Goal: Transaction & Acquisition: Obtain resource

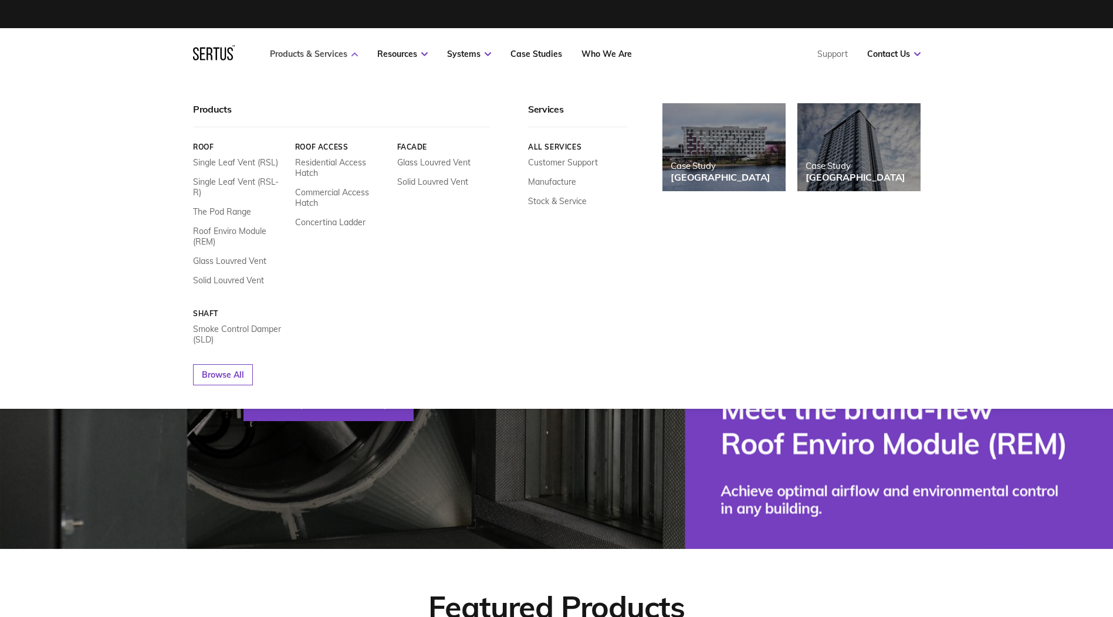
click at [314, 54] on link "Products & Services" at bounding box center [314, 54] width 88 height 11
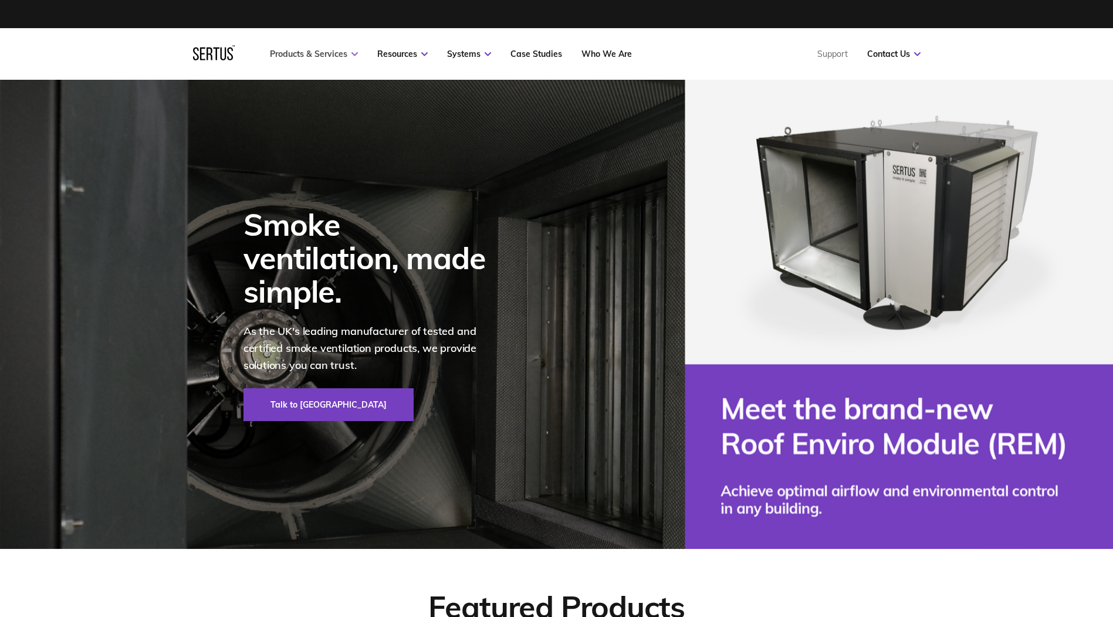
click at [314, 54] on link "Products & Services" at bounding box center [314, 54] width 88 height 11
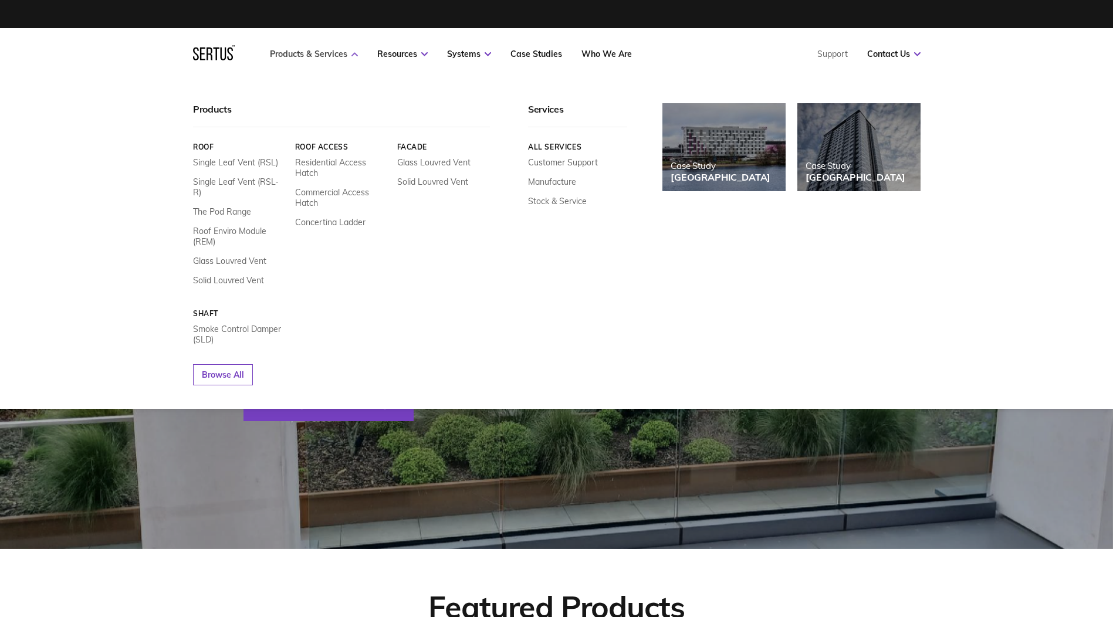
click at [335, 51] on link "Products & Services" at bounding box center [314, 54] width 88 height 11
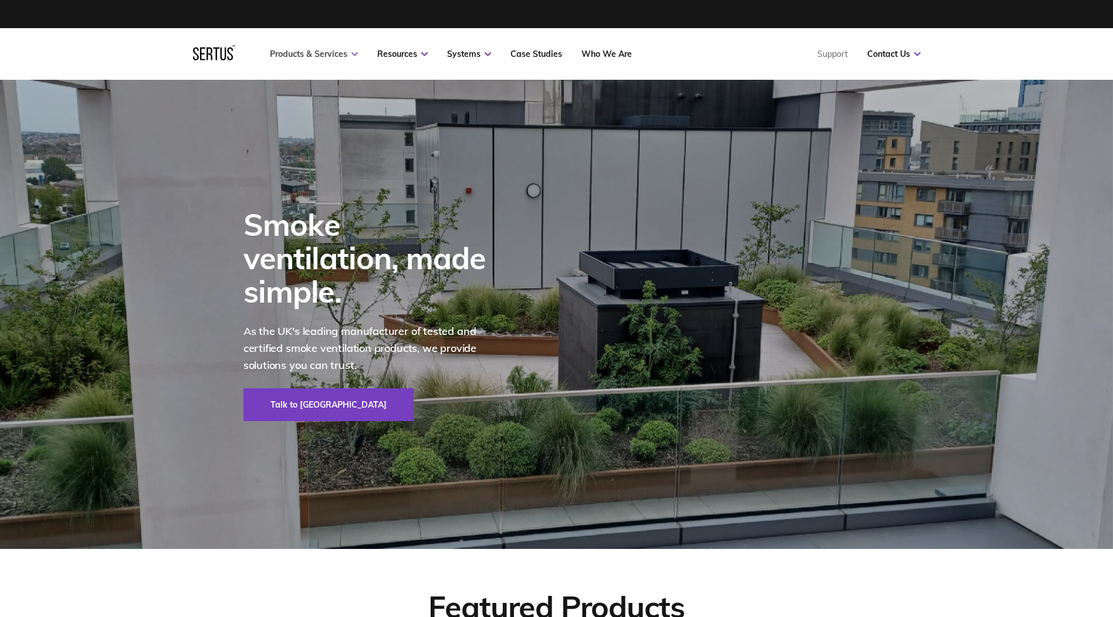
click at [333, 56] on link "Products & Services" at bounding box center [314, 54] width 88 height 11
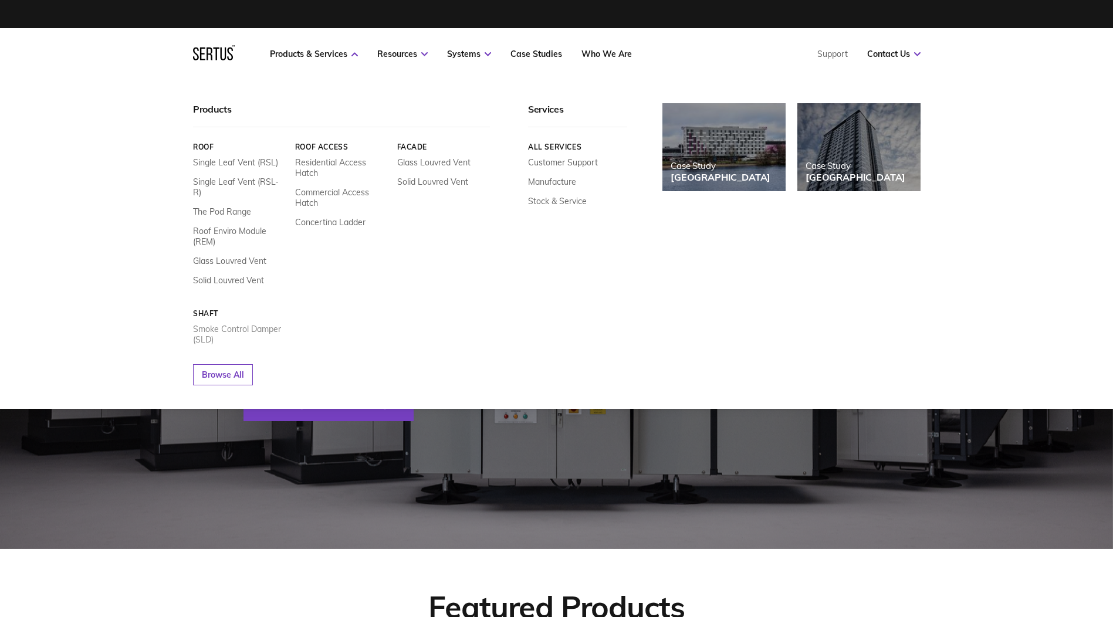
click at [228, 324] on link "Smoke Control Damper (SLD)" at bounding box center [239, 334] width 93 height 21
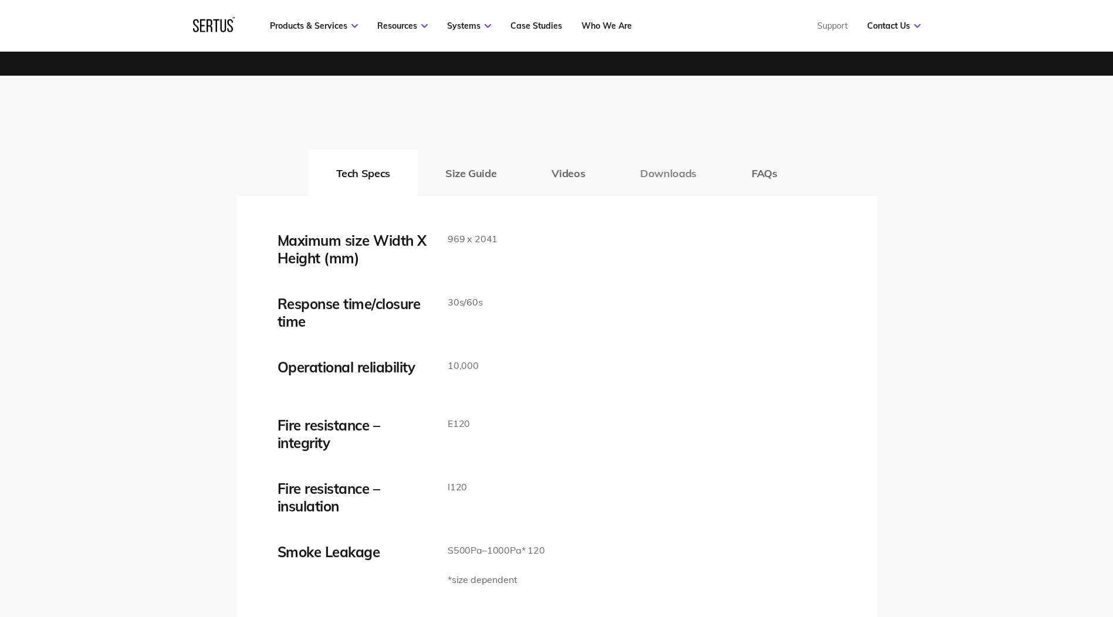
scroll to position [1701, 0]
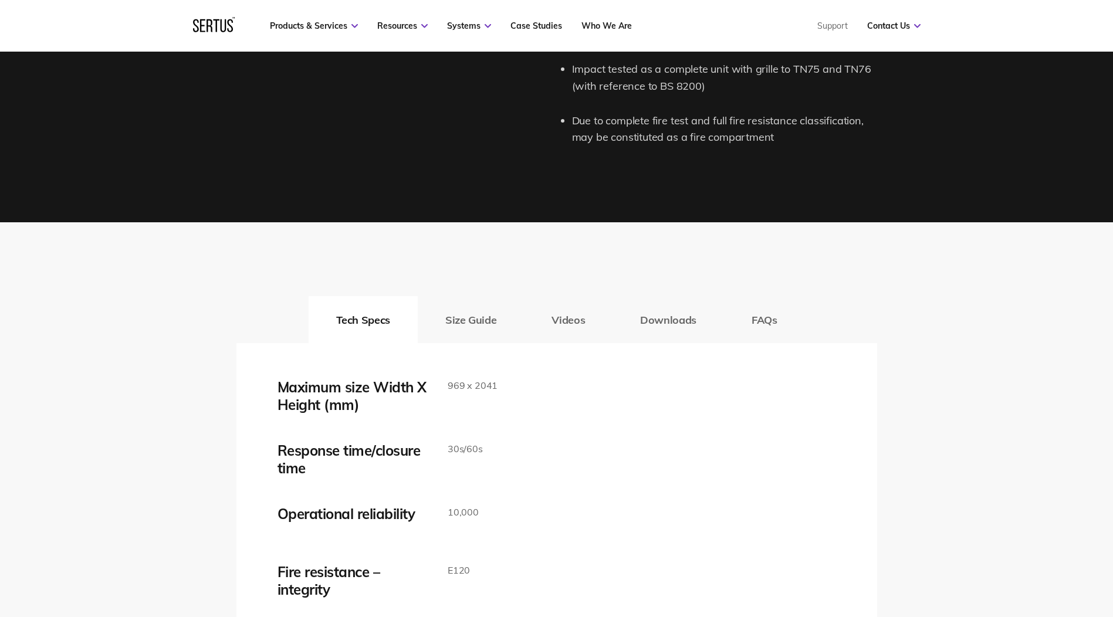
click at [683, 314] on button "Downloads" at bounding box center [667, 319] width 111 height 47
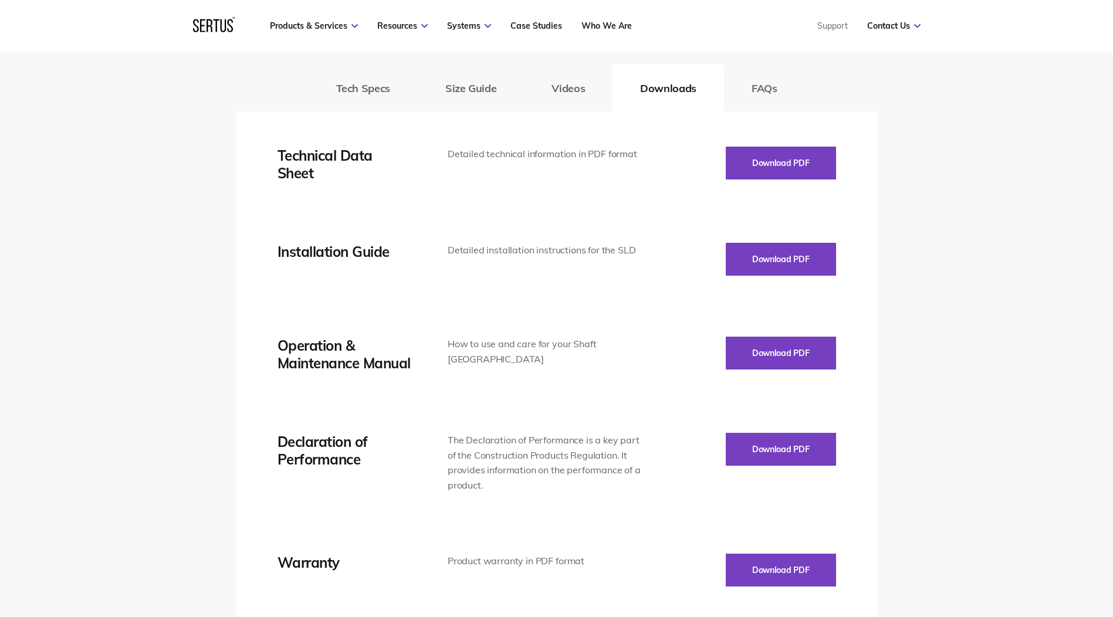
scroll to position [2111, 0]
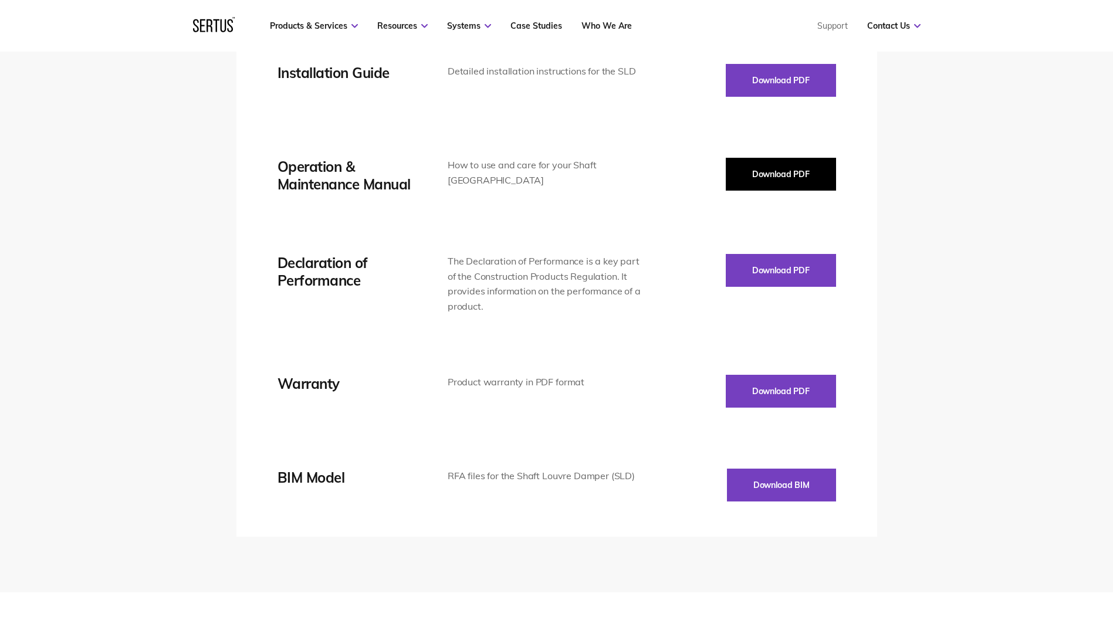
click at [734, 173] on button "Download PDF" at bounding box center [781, 174] width 110 height 33
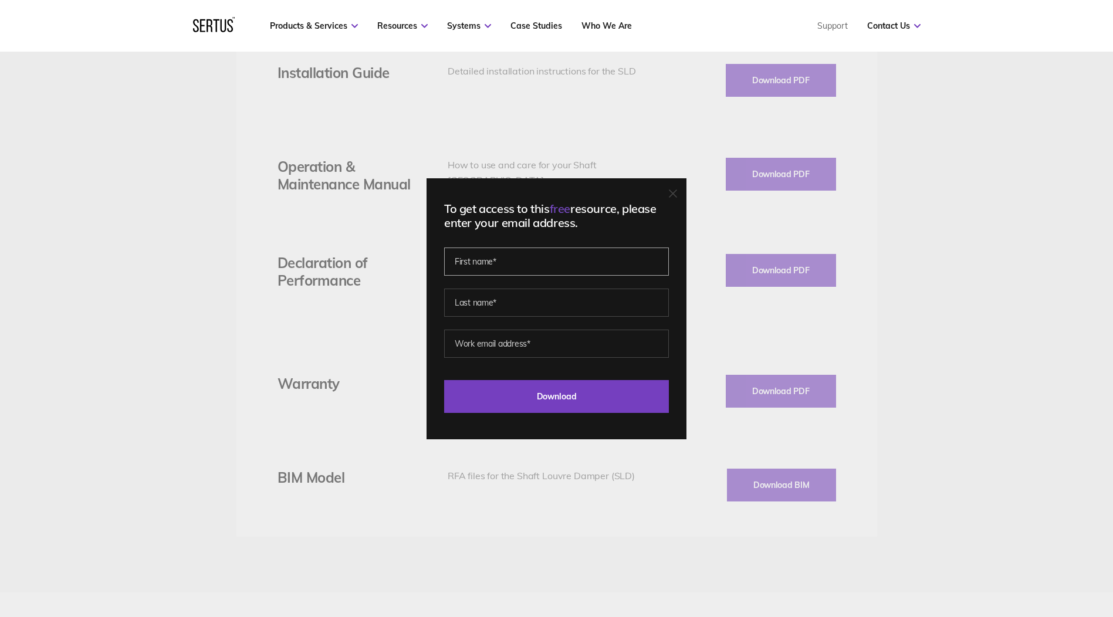
click at [526, 270] on input "text" at bounding box center [556, 262] width 225 height 28
type input "[PERSON_NAME]"
type input "[PERSON_NAME][EMAIL_ADDRESS][PERSON_NAME][DOMAIN_NAME]"
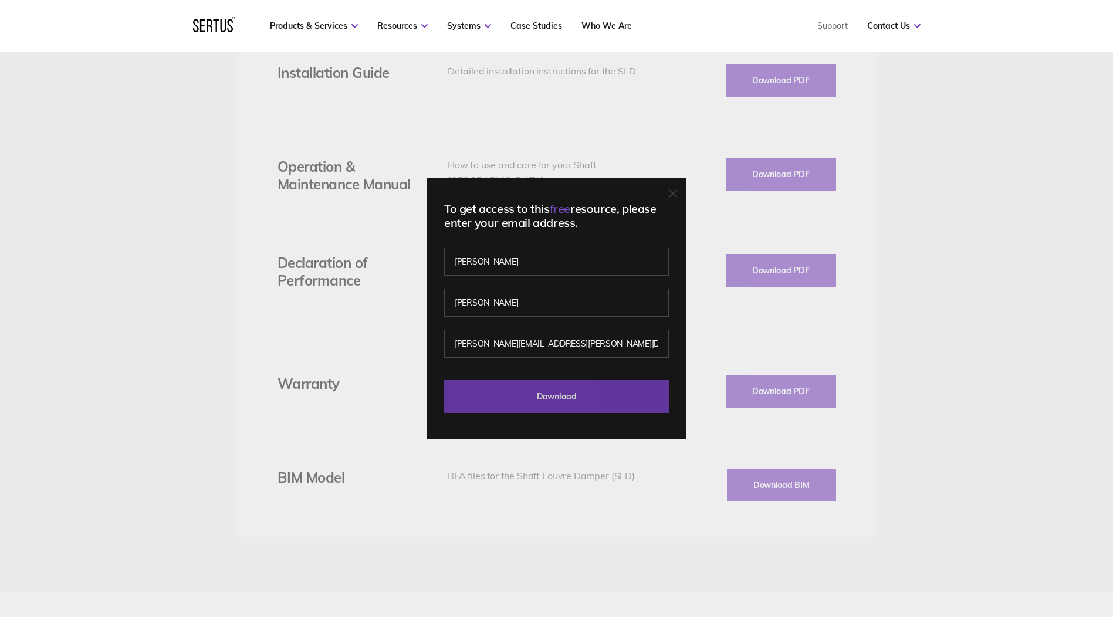
click at [530, 401] on input "Download" at bounding box center [556, 396] width 225 height 33
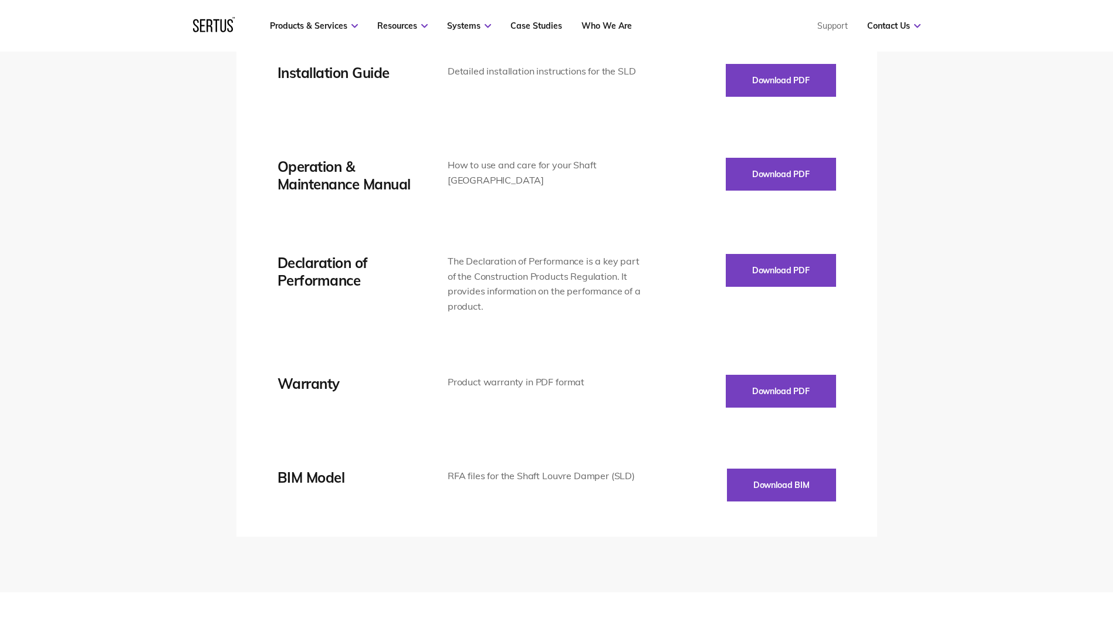
scroll to position [1936, 0]
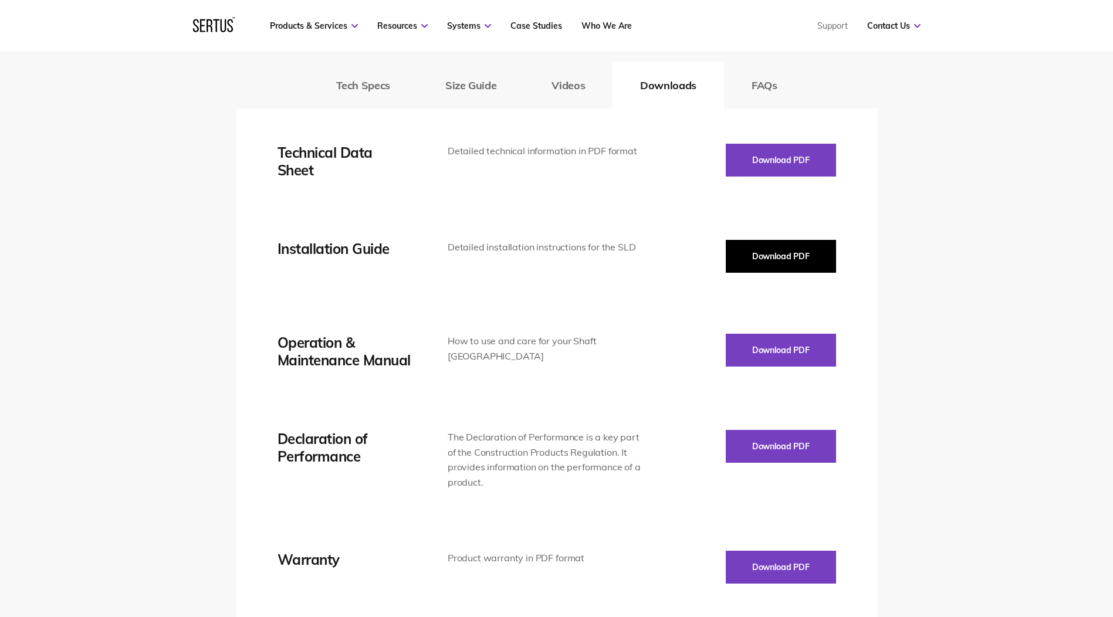
click at [738, 253] on button "Download PDF" at bounding box center [781, 256] width 110 height 33
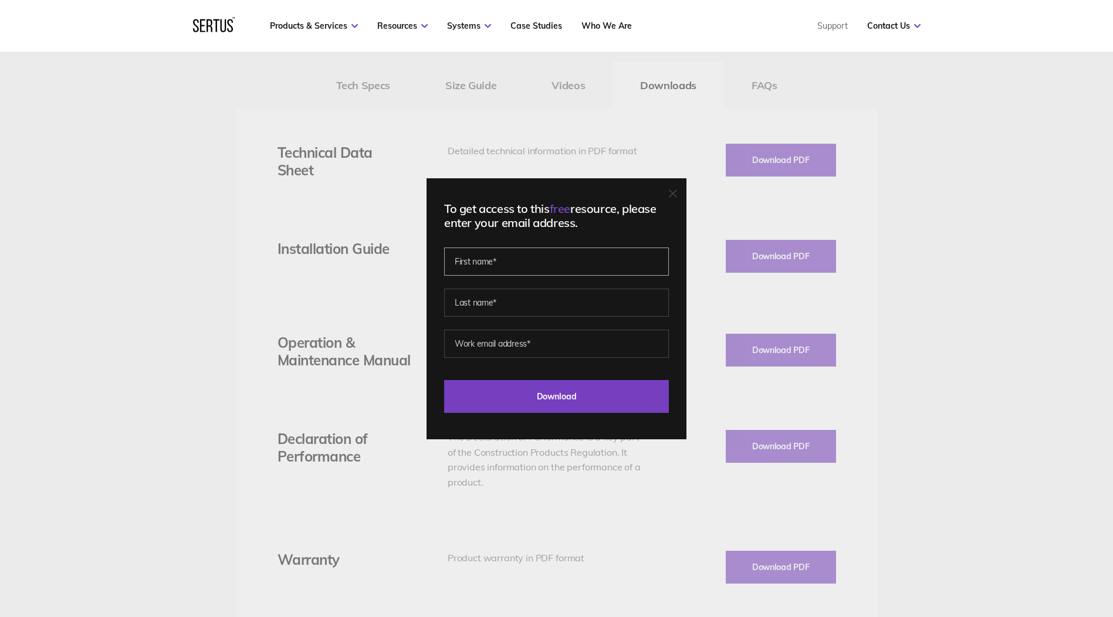
click at [540, 268] on input "text" at bounding box center [556, 262] width 225 height 28
type input "[PERSON_NAME]"
type input "[PERSON_NAME][EMAIL_ADDRESS][PERSON_NAME][DOMAIN_NAME]"
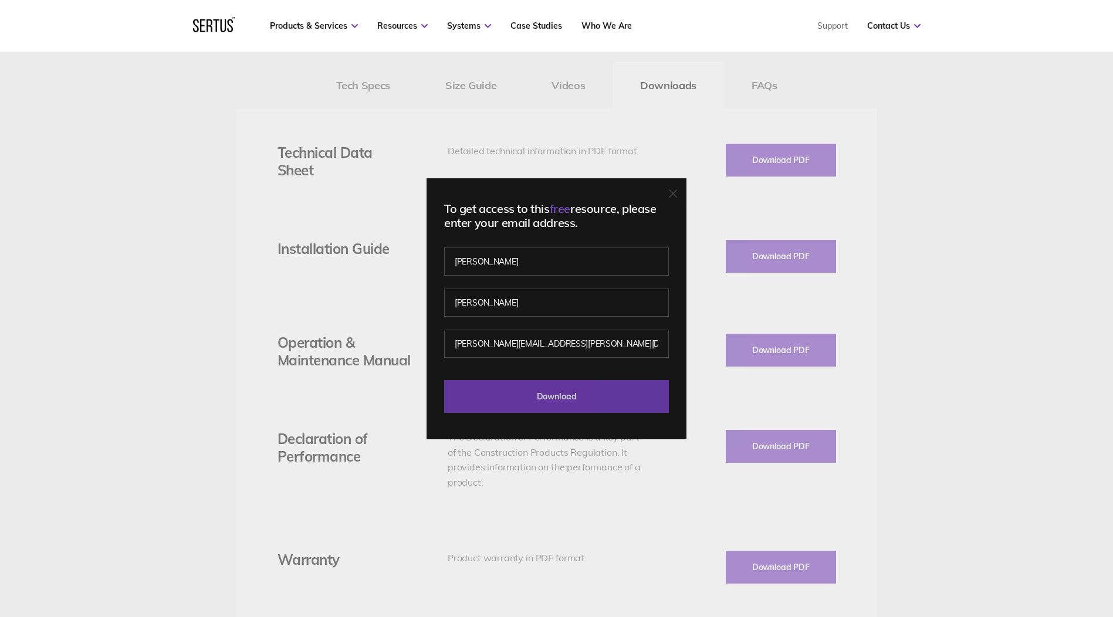
click at [614, 389] on input "Download" at bounding box center [556, 396] width 225 height 33
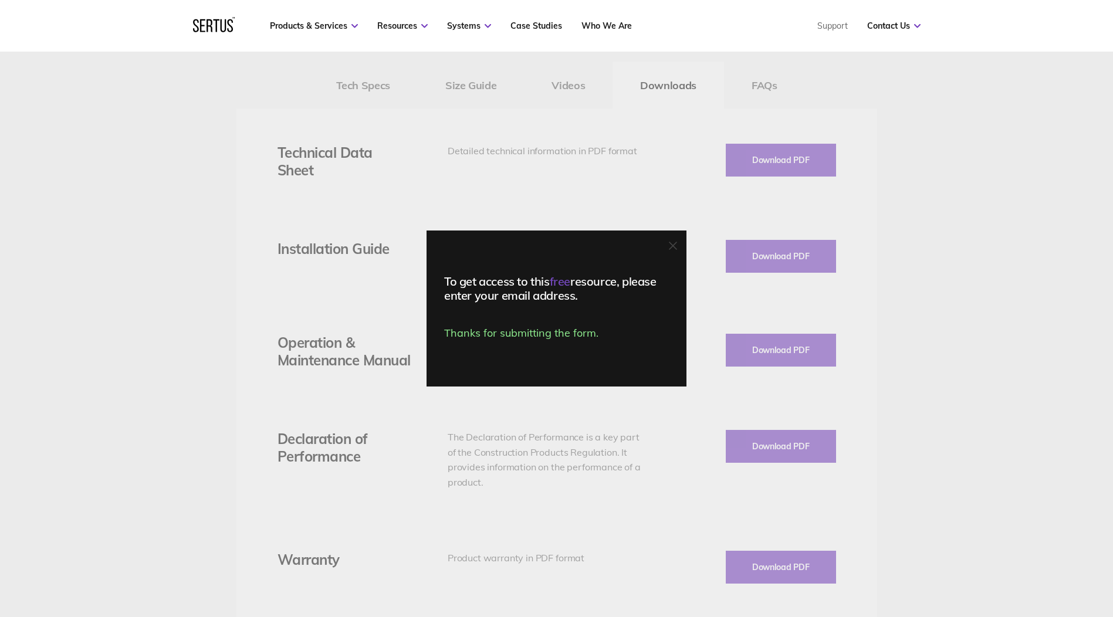
click at [754, 260] on div "To get access to this free resource, please enter your email address. Thanks fo…" at bounding box center [556, 308] width 1113 height 617
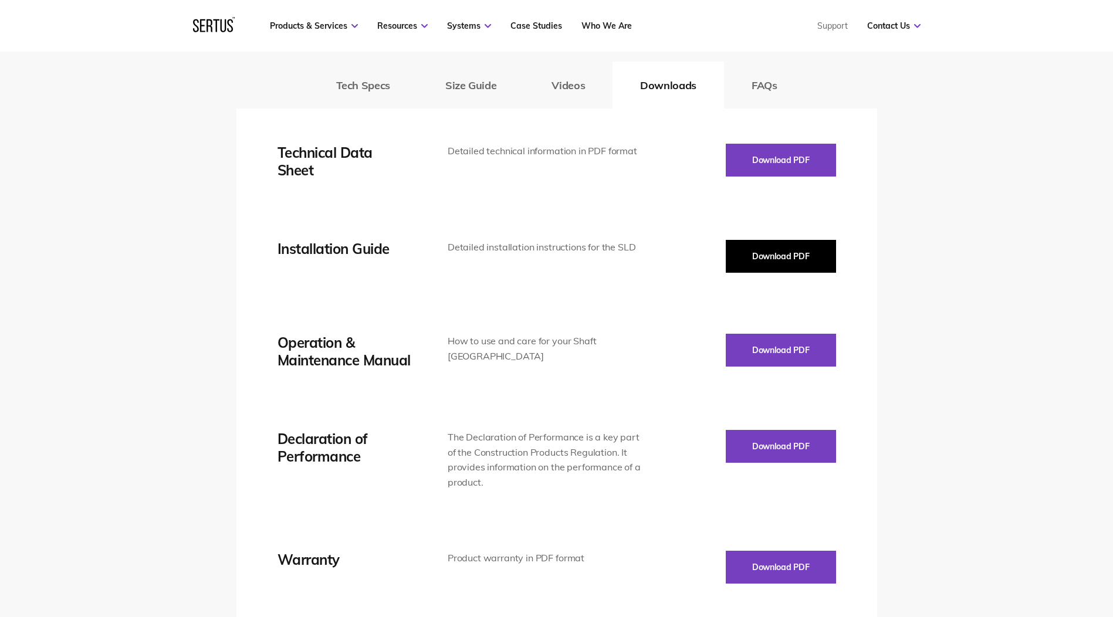
click at [801, 262] on button "Download PDF" at bounding box center [781, 256] width 110 height 33
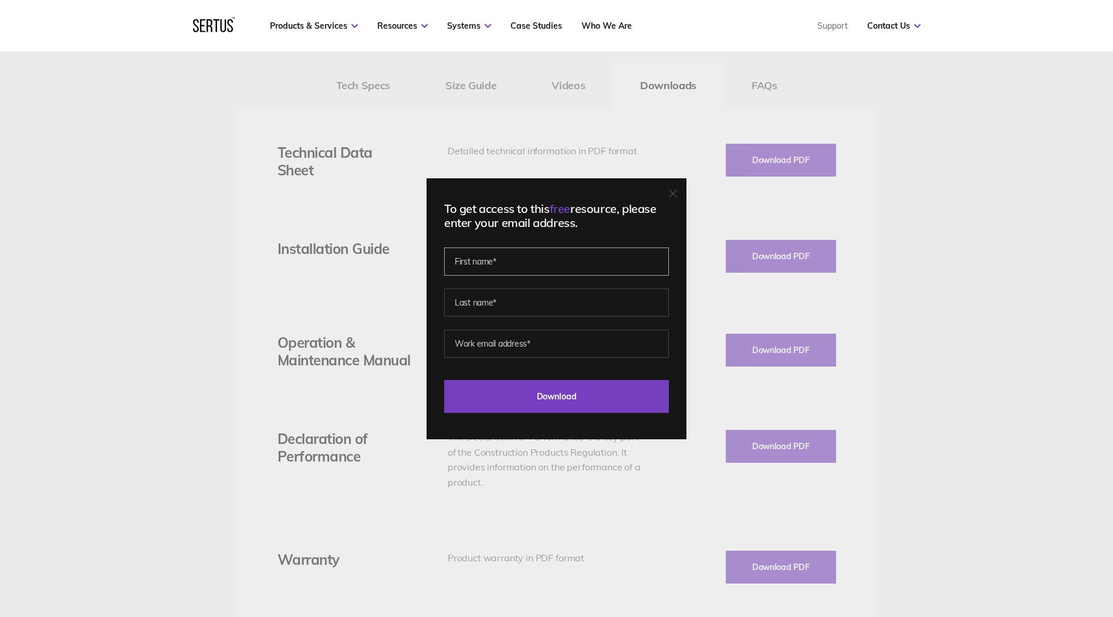
click at [480, 259] on input "text" at bounding box center [556, 262] width 225 height 28
type input "[PERSON_NAME]"
type input "[PERSON_NAME][EMAIL_ADDRESS][PERSON_NAME][DOMAIN_NAME]"
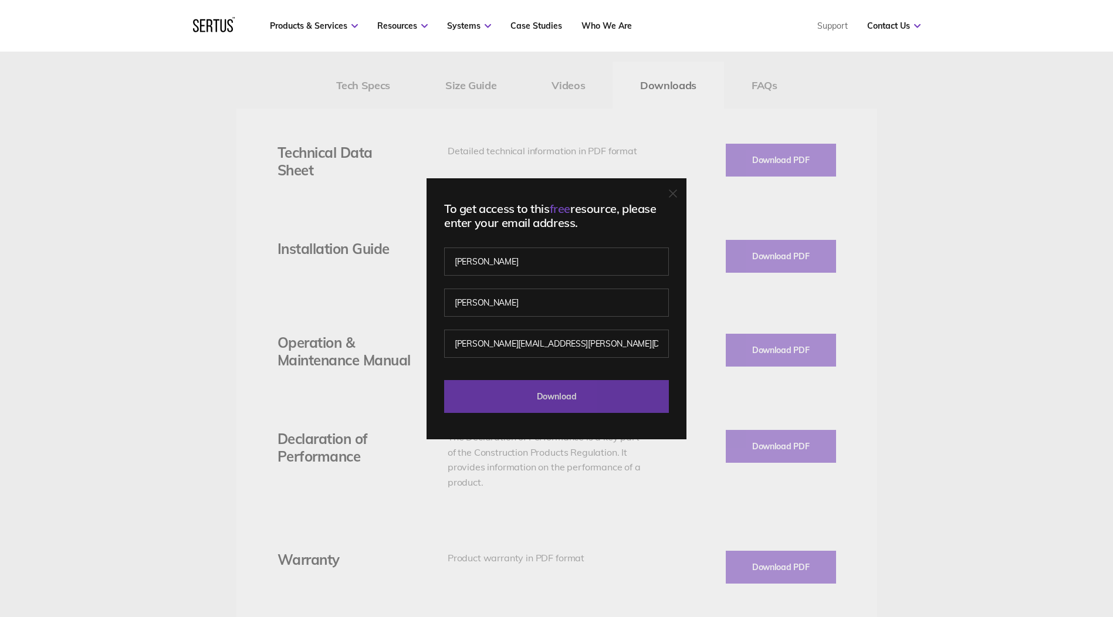
click at [581, 384] on input "Download" at bounding box center [556, 396] width 225 height 33
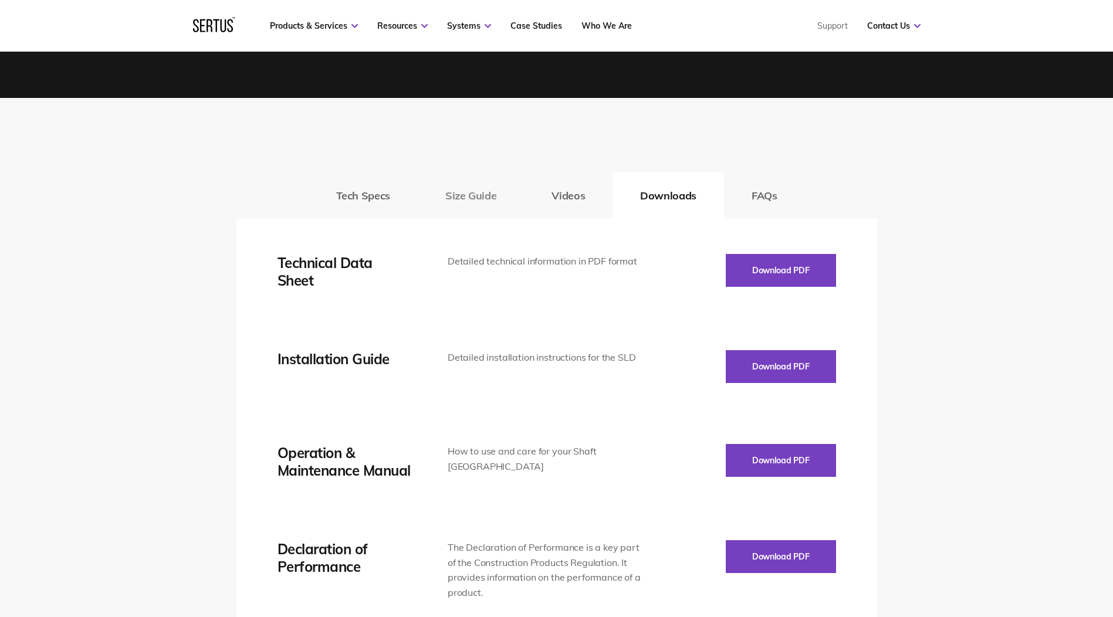
scroll to position [1818, 0]
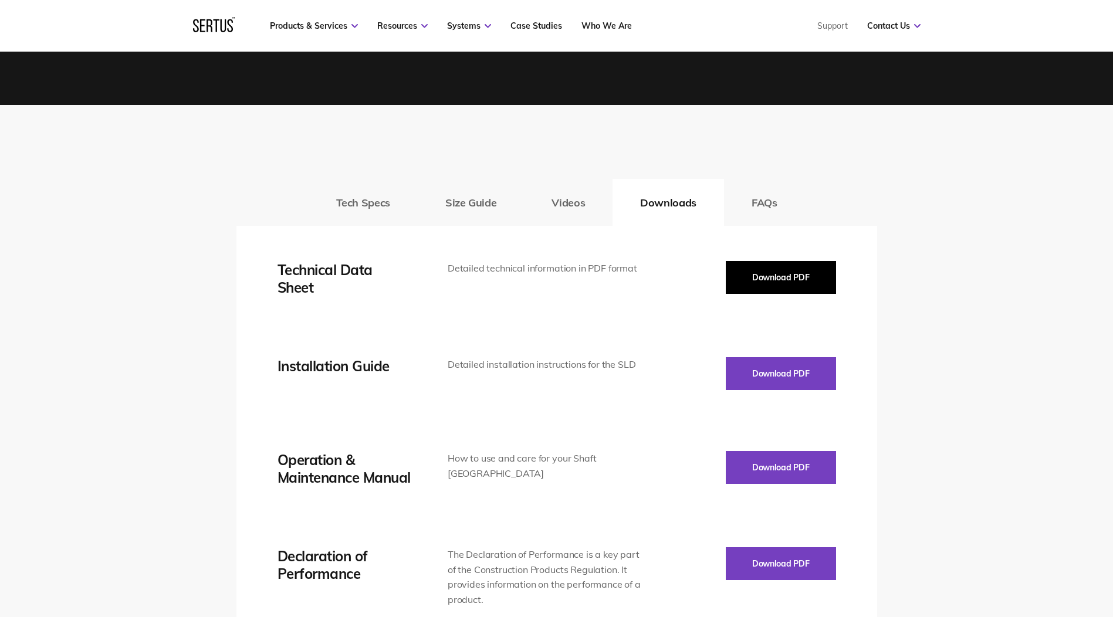
click at [773, 262] on button "Download PDF" at bounding box center [781, 277] width 110 height 33
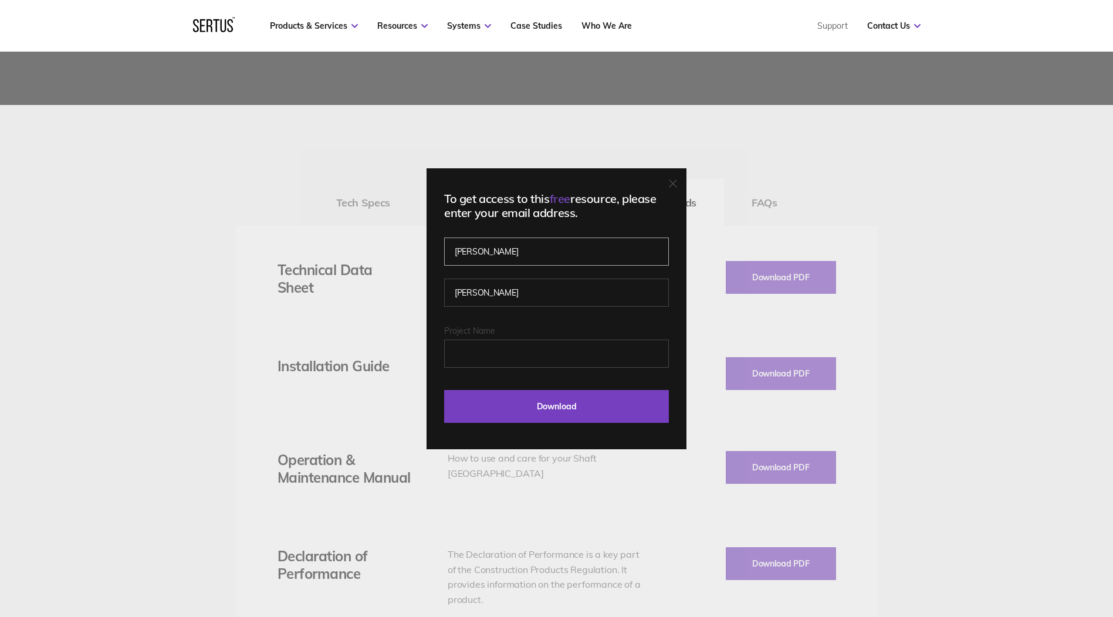
click at [504, 260] on input "[PERSON_NAME]" at bounding box center [556, 252] width 225 height 28
click at [465, 361] on input "Project Name" at bounding box center [556, 354] width 225 height 28
click at [486, 358] on input "Project Name" at bounding box center [556, 354] width 225 height 28
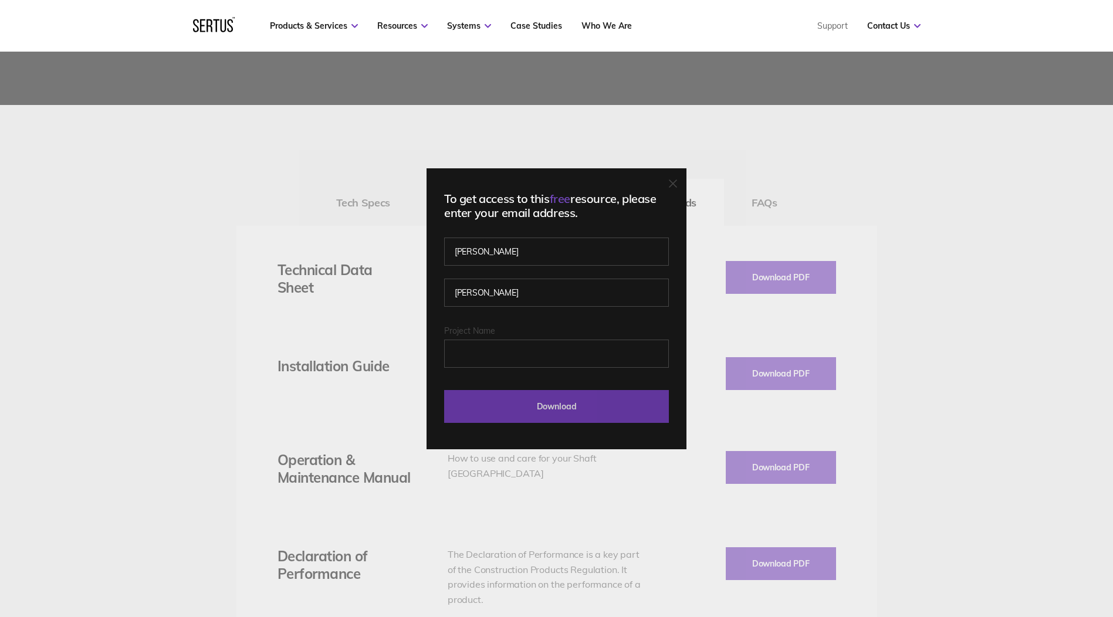
click at [558, 405] on input "Download" at bounding box center [556, 406] width 225 height 33
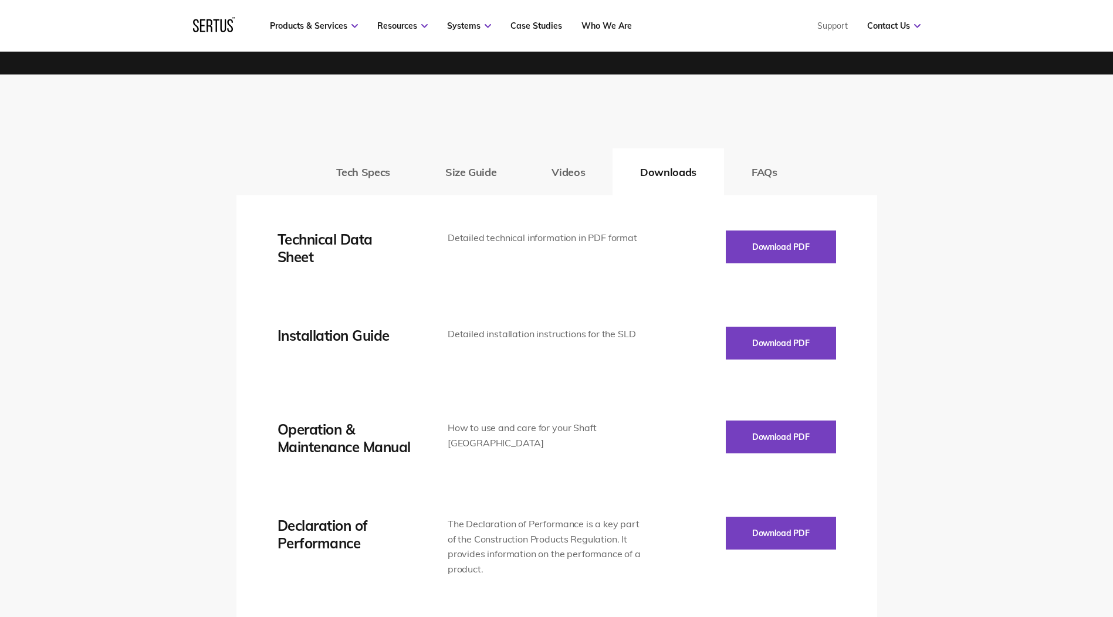
scroll to position [1877, 0]
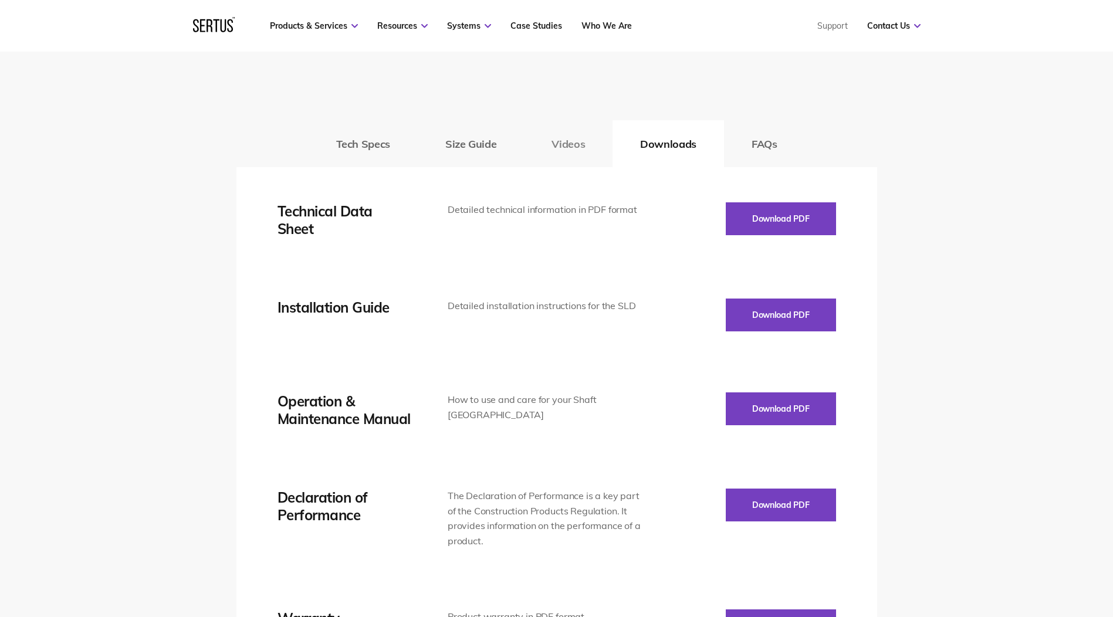
click at [553, 145] on button "Videos" at bounding box center [568, 143] width 89 height 47
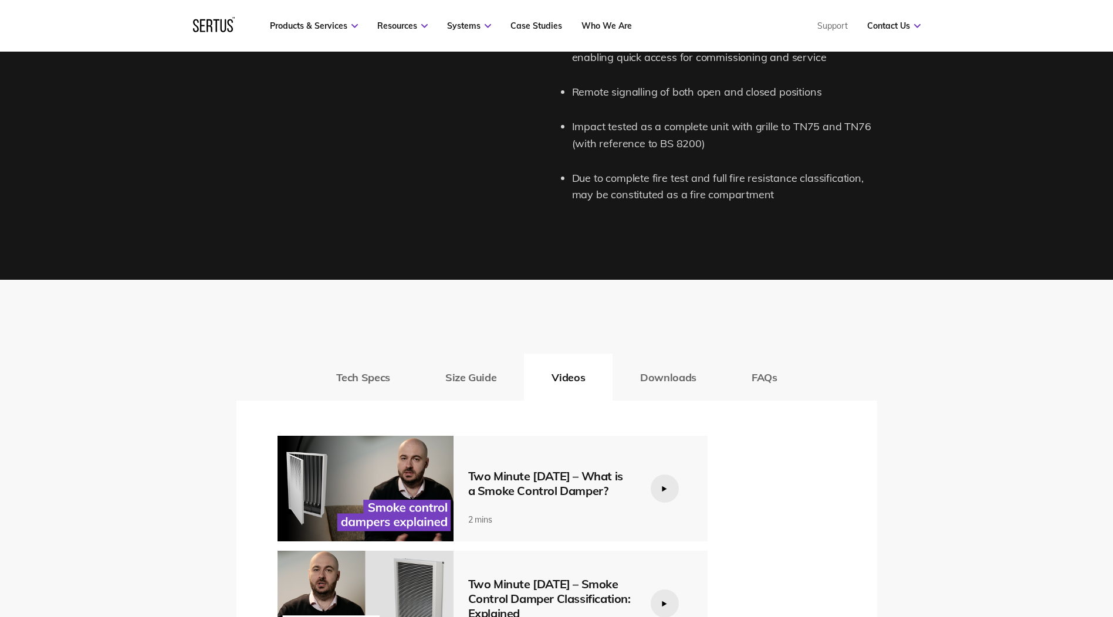
scroll to position [1642, 0]
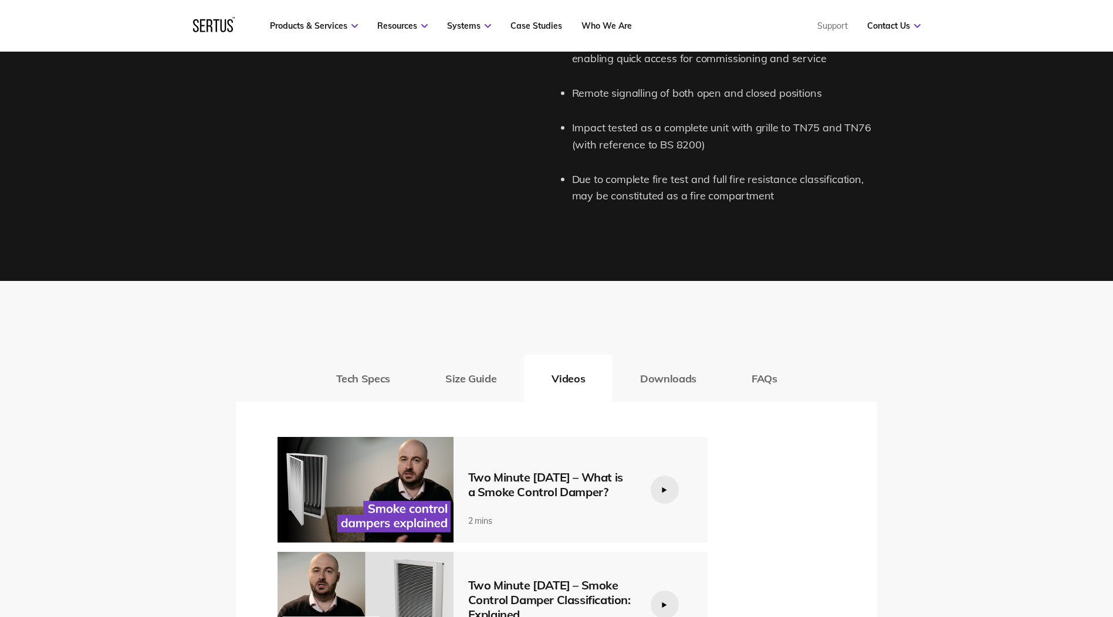
click at [483, 381] on button "Size Guide" at bounding box center [471, 378] width 106 height 47
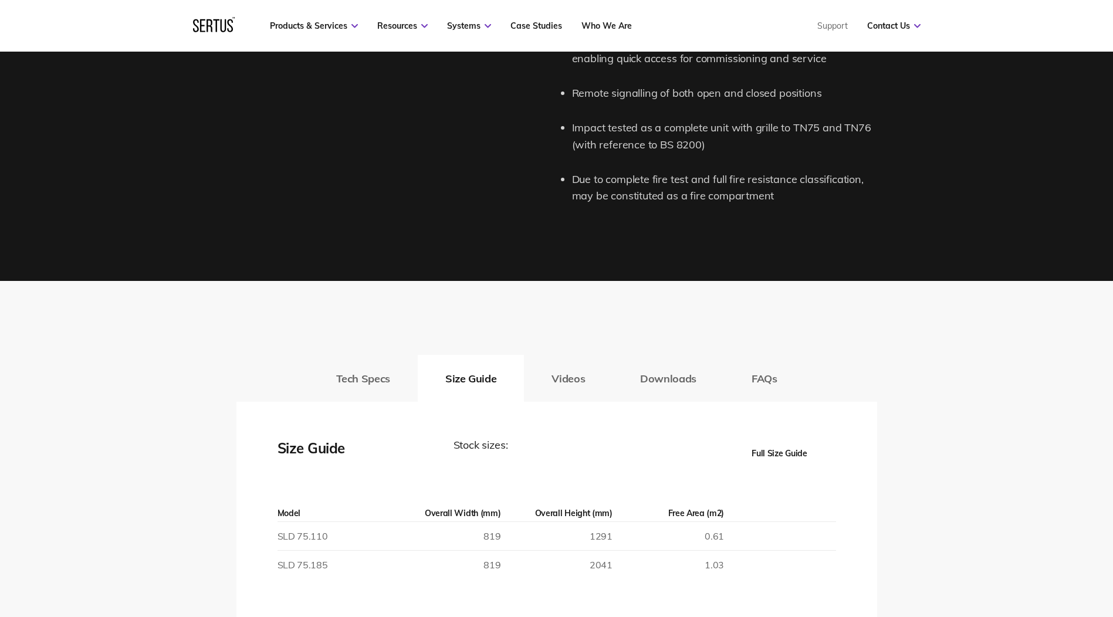
drag, startPoint x: 483, startPoint y: 381, endPoint x: 386, endPoint y: 378, distance: 96.8
click at [386, 378] on button "Tech Specs" at bounding box center [363, 378] width 109 height 47
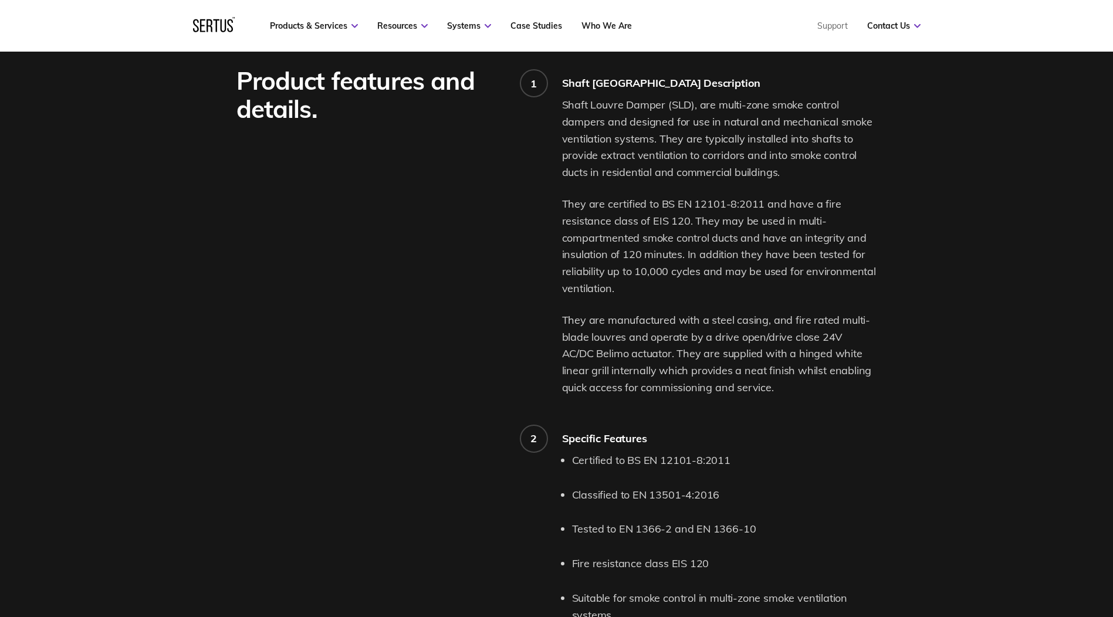
scroll to position [411, 0]
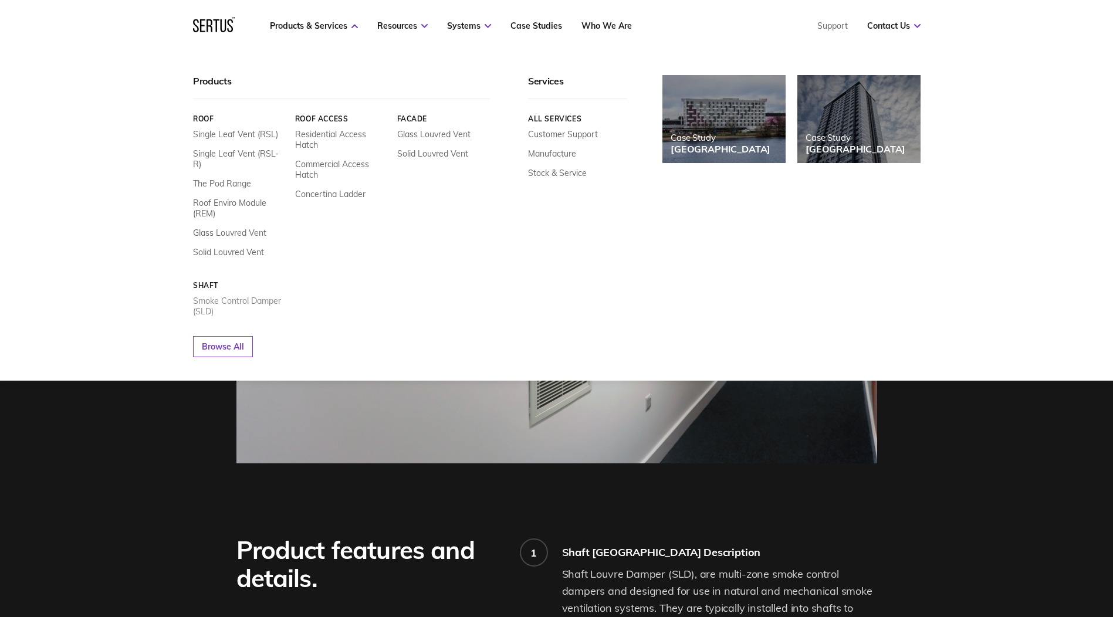
click at [256, 296] on link "Smoke Control Damper (SLD)" at bounding box center [239, 306] width 93 height 21
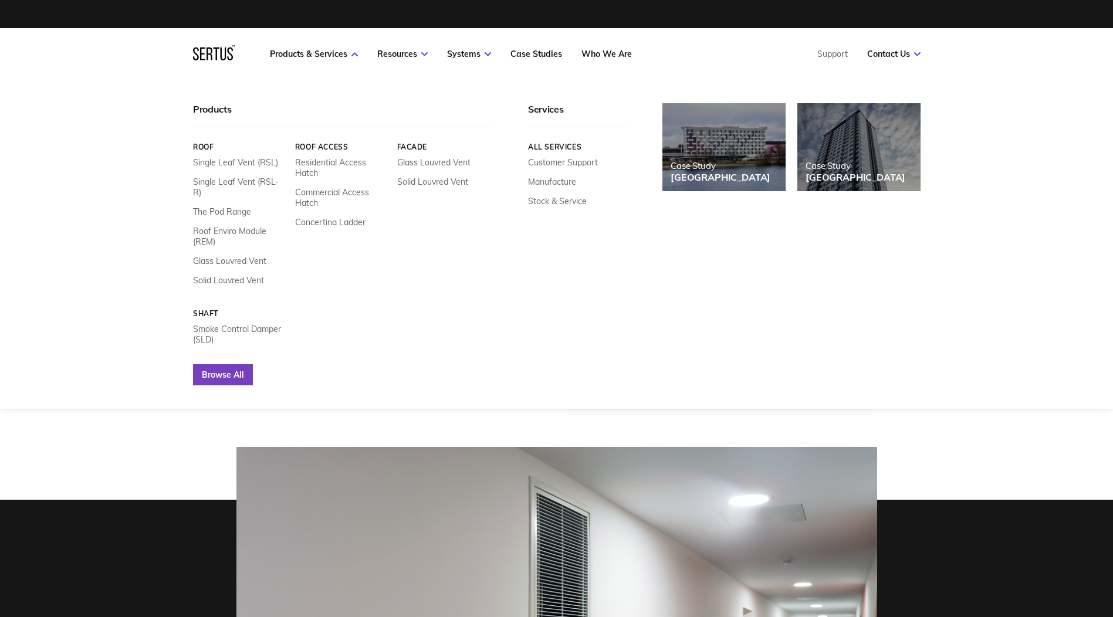
click at [231, 369] on link "Browse All" at bounding box center [223, 374] width 60 height 21
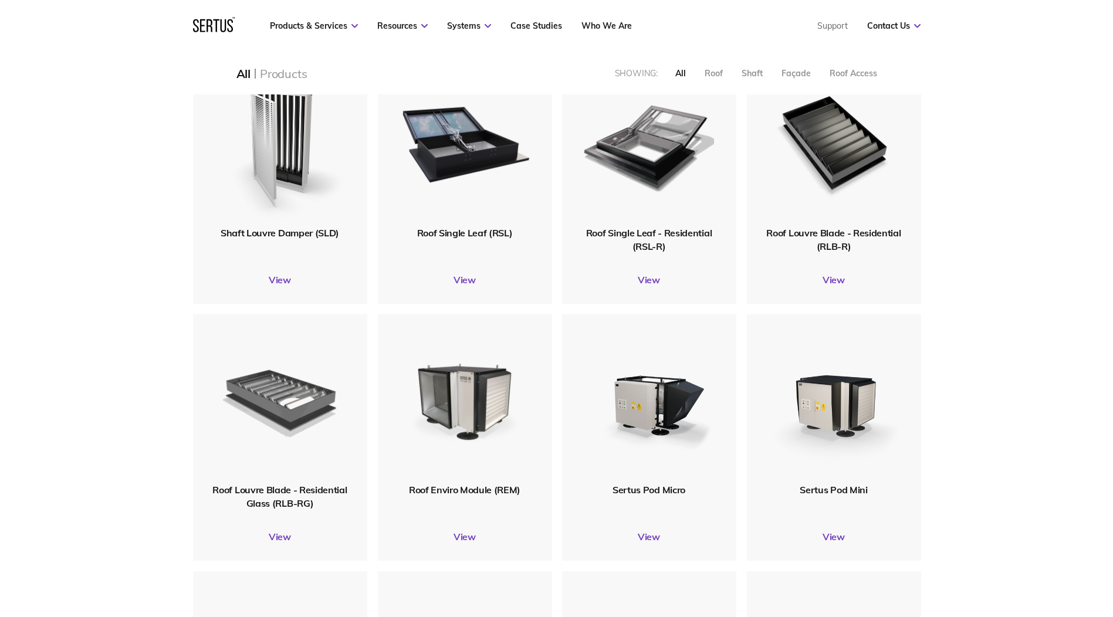
scroll to position [293, 0]
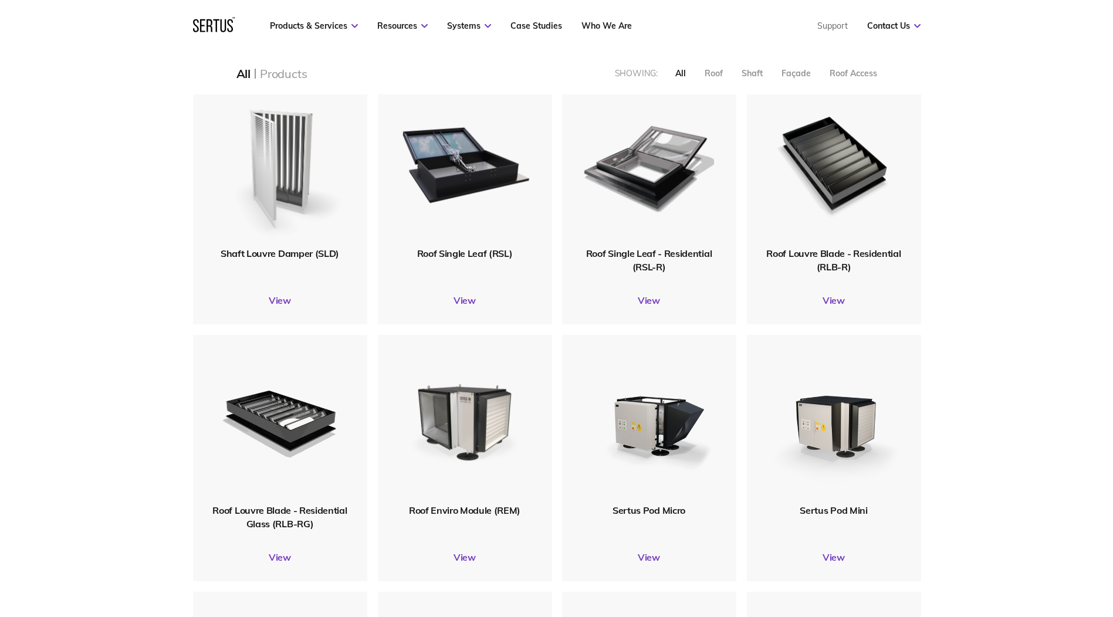
click at [279, 180] on img at bounding box center [280, 162] width 134 height 164
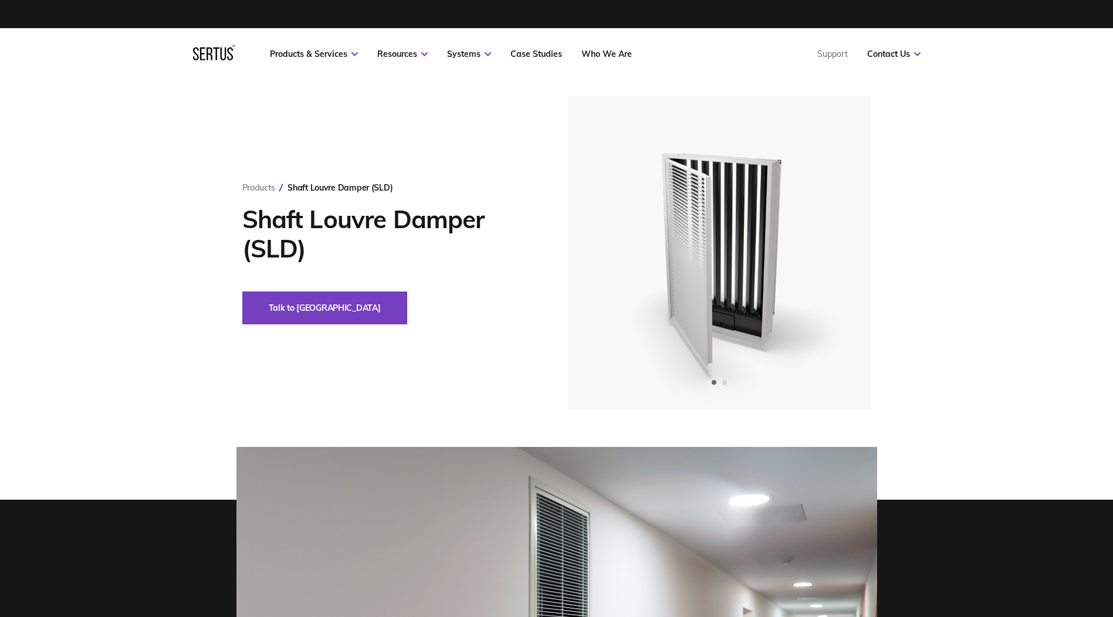
scroll to position [59, 0]
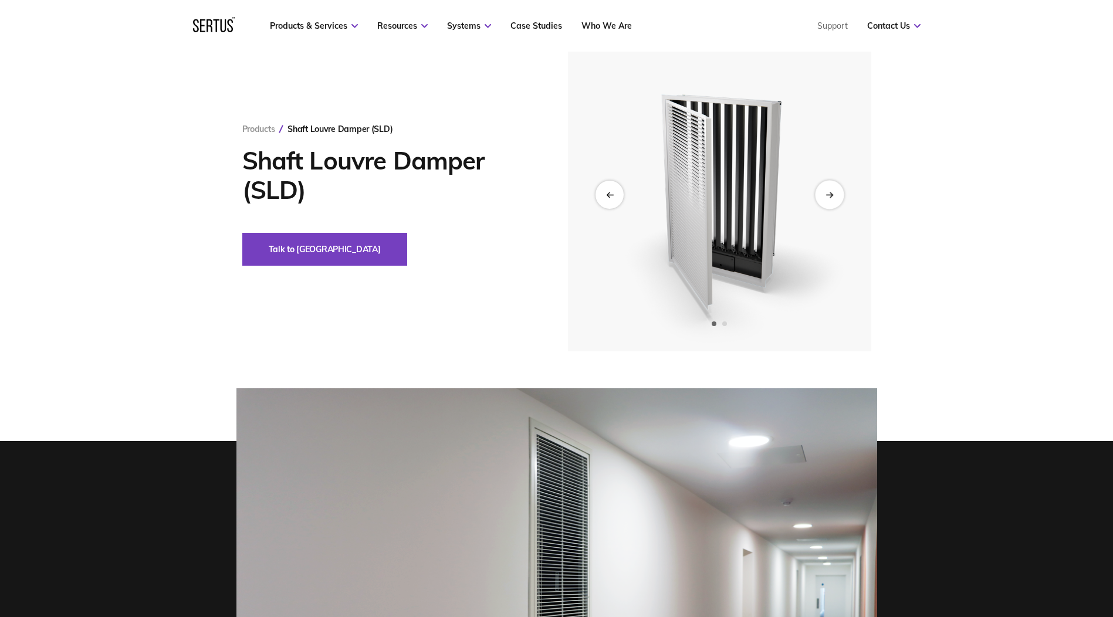
click at [832, 188] on div "Next slide" at bounding box center [829, 194] width 29 height 29
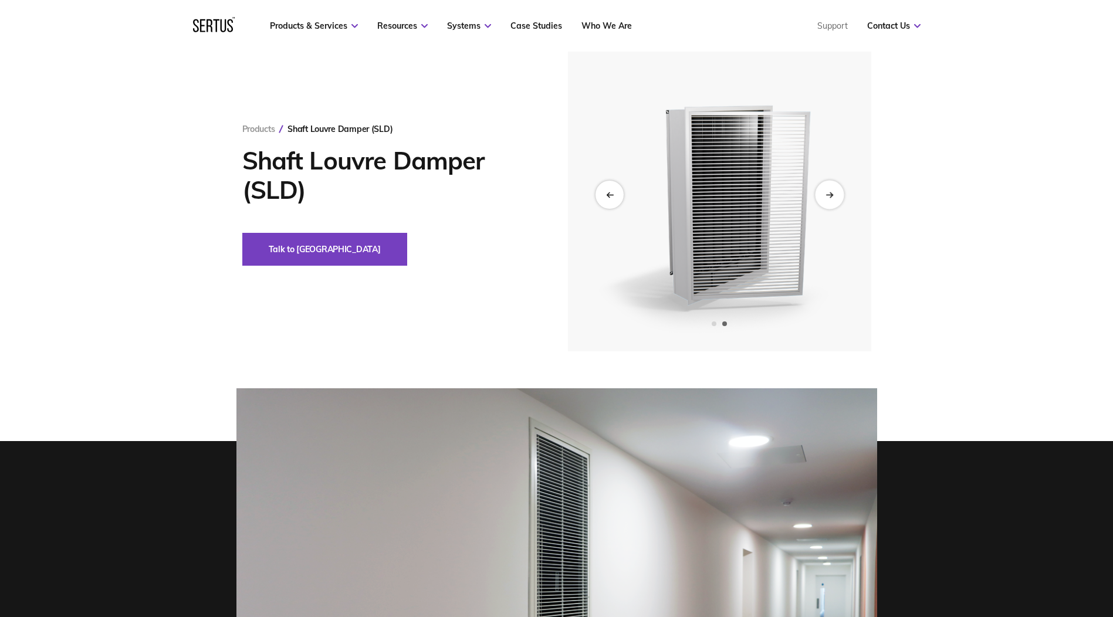
click at [825, 194] on icon "Next slide" at bounding box center [829, 194] width 8 height 6
click at [822, 195] on div "Next slide" at bounding box center [829, 194] width 29 height 29
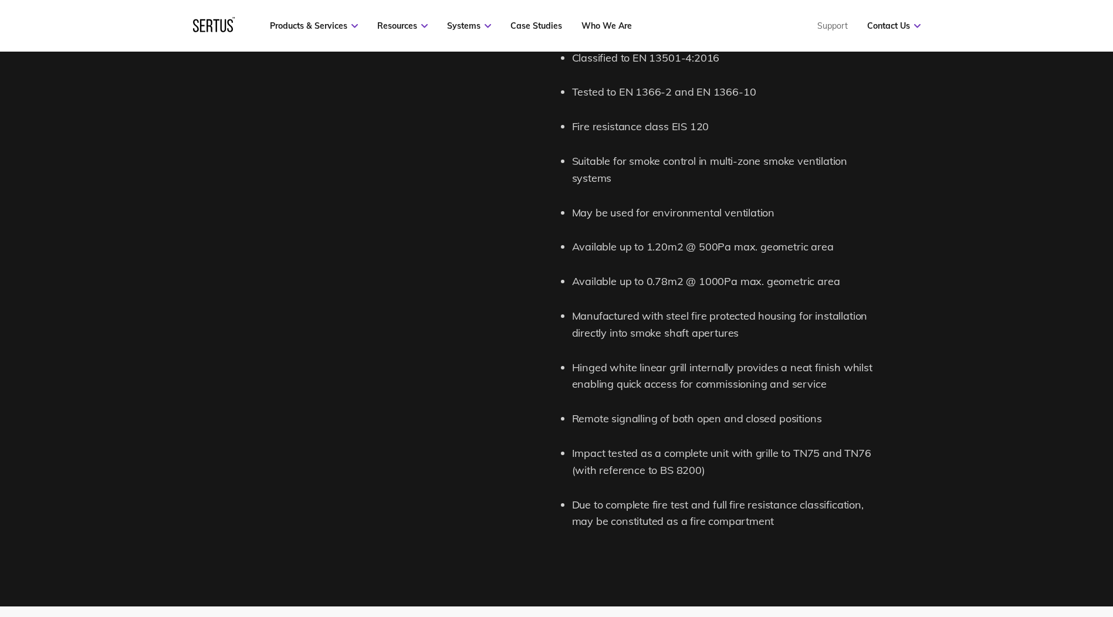
scroll to position [1584, 0]
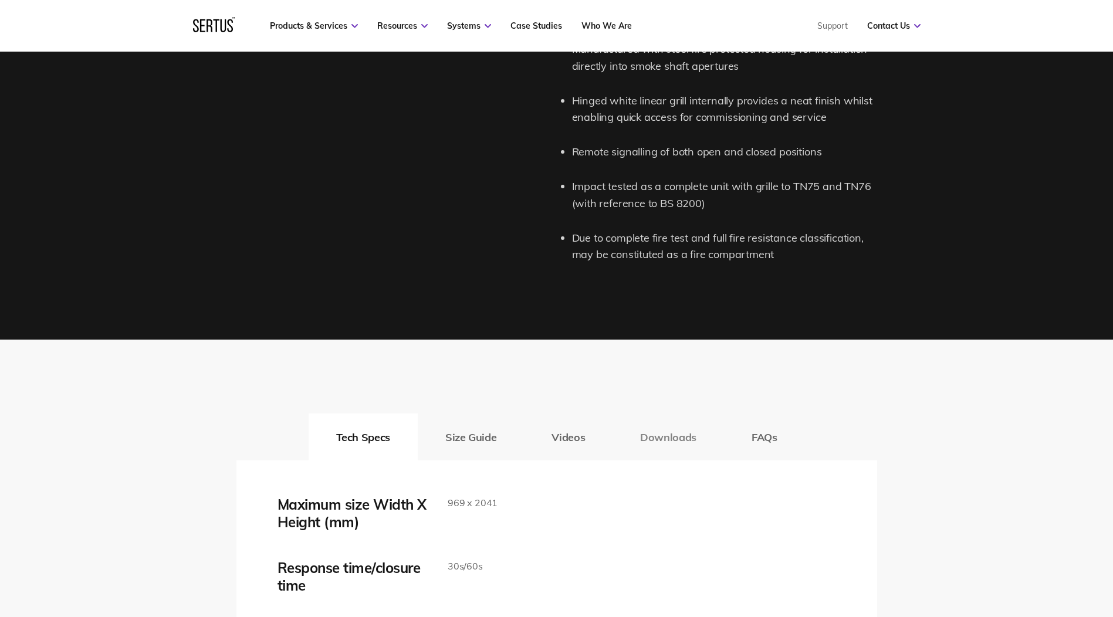
click at [656, 437] on button "Downloads" at bounding box center [667, 436] width 111 height 47
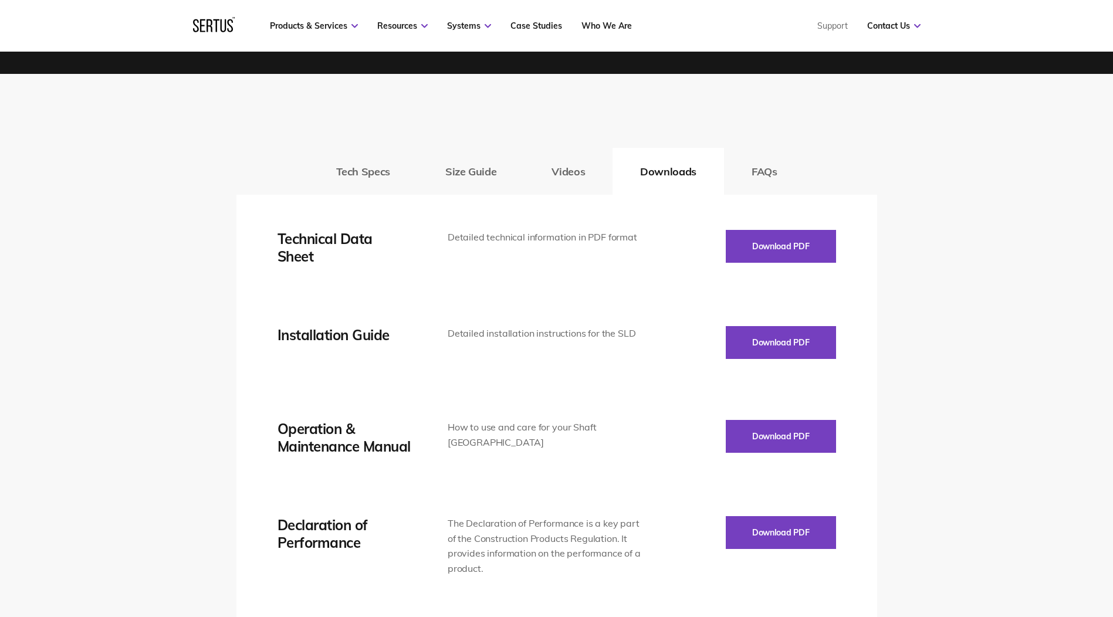
scroll to position [1818, 0]
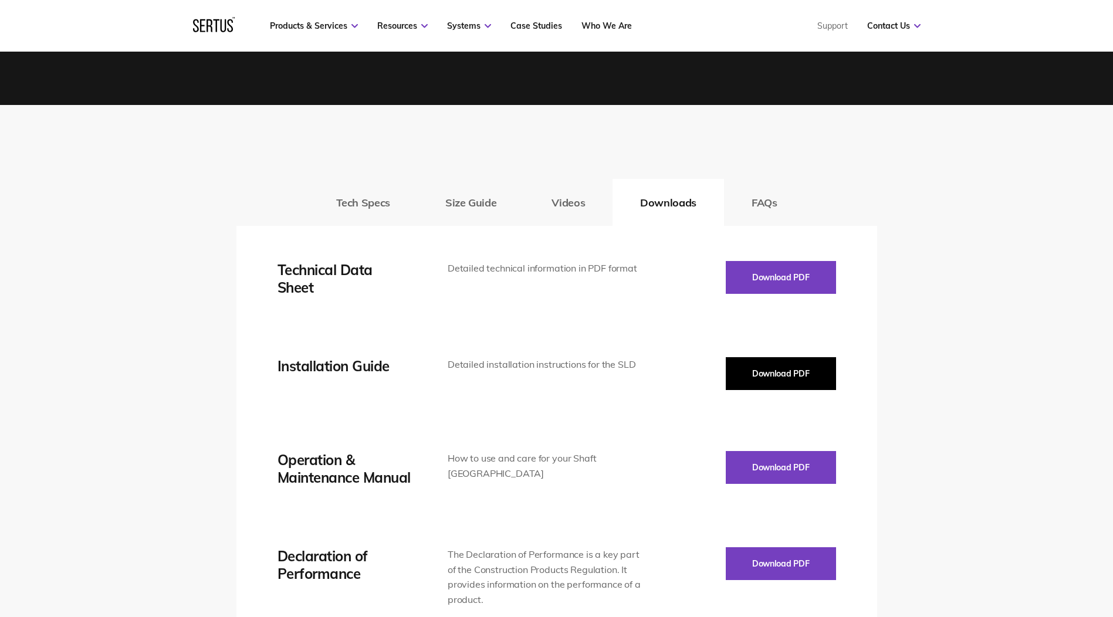
click at [774, 362] on button "Download PDF" at bounding box center [781, 373] width 110 height 33
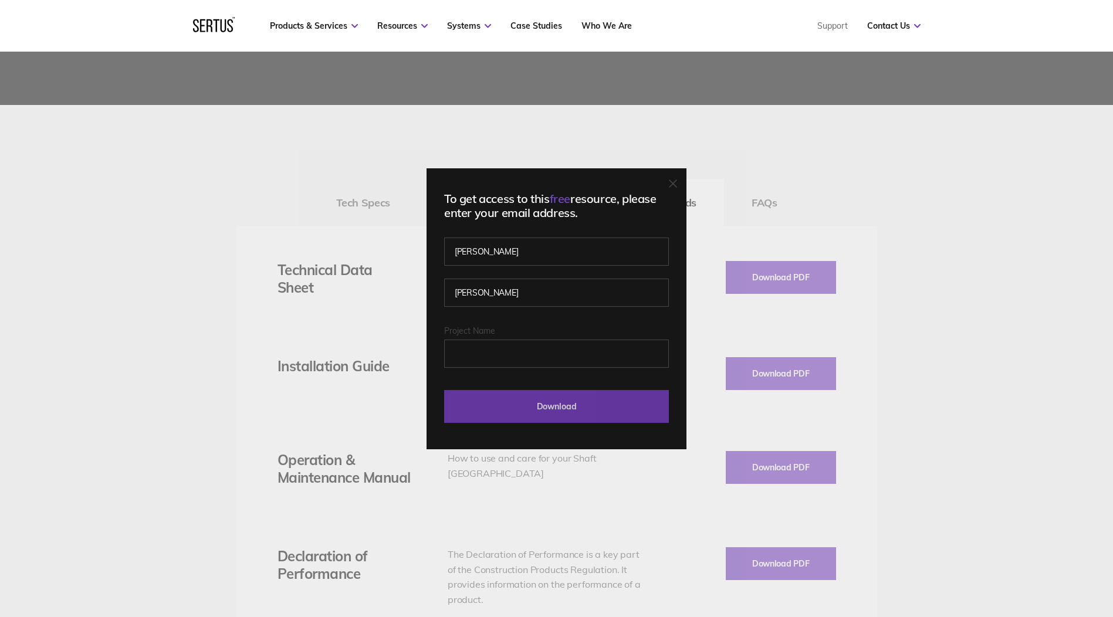
click at [524, 401] on input "Download" at bounding box center [556, 406] width 225 height 33
